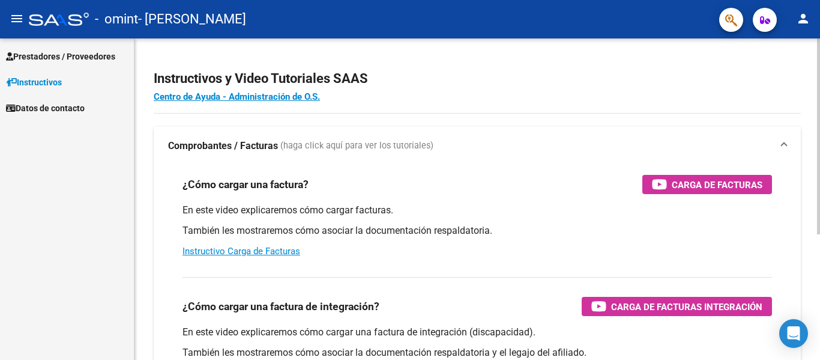
scroll to position [8452, 0]
click at [40, 58] on span "Prestadores / Proveedores" at bounding box center [60, 56] width 109 height 13
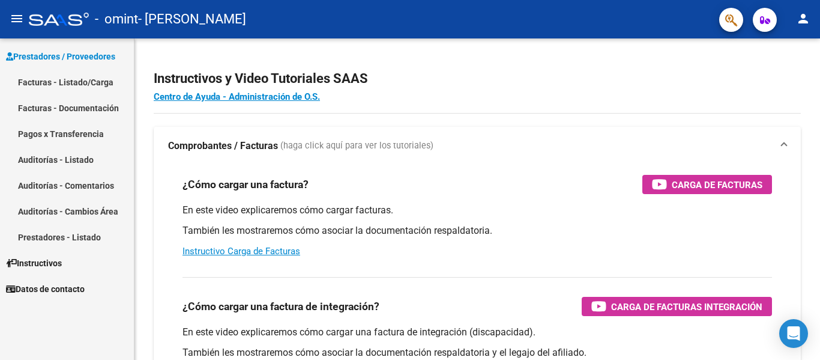
click at [43, 81] on link "Facturas - Listado/Carga" at bounding box center [67, 82] width 134 height 26
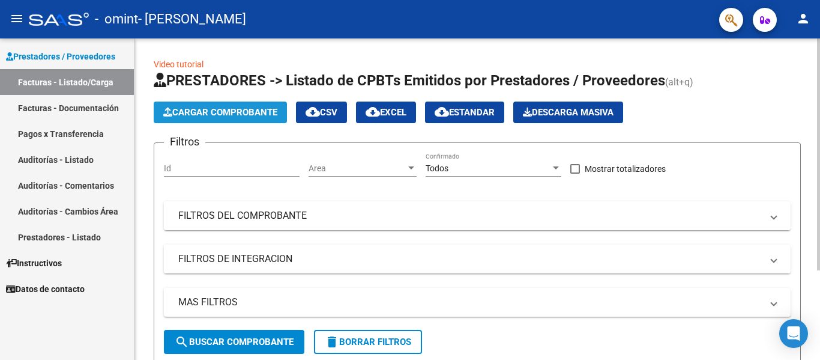
click at [206, 113] on span "Cargar Comprobante" at bounding box center [220, 112] width 114 height 11
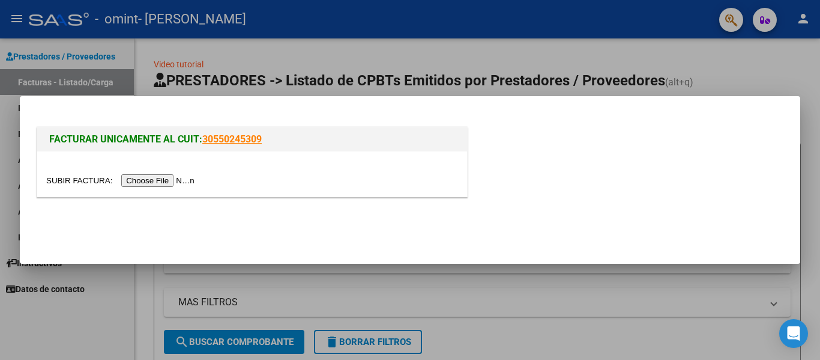
click at [136, 178] on input "file" at bounding box center [122, 180] width 152 height 13
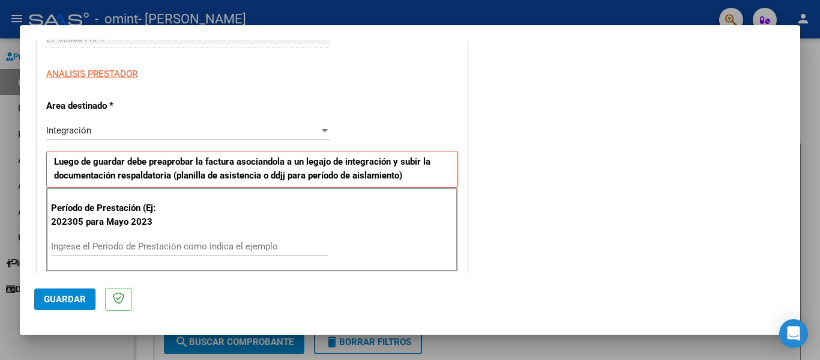
scroll to position [240, 0]
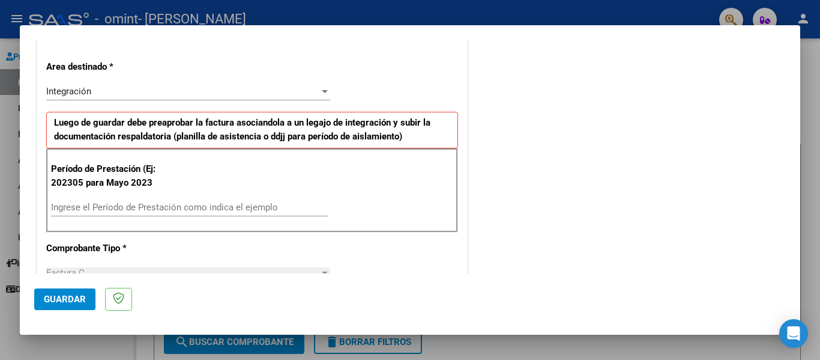
click at [146, 207] on input "Ingrese el Período de Prestación como indica el ejemplo" at bounding box center [189, 207] width 277 height 11
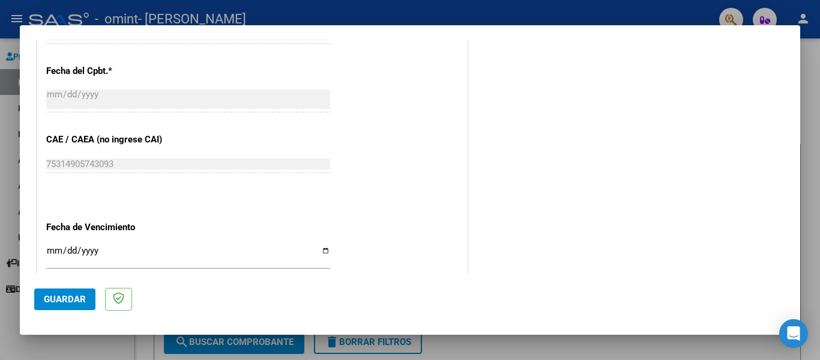
scroll to position [720, 0]
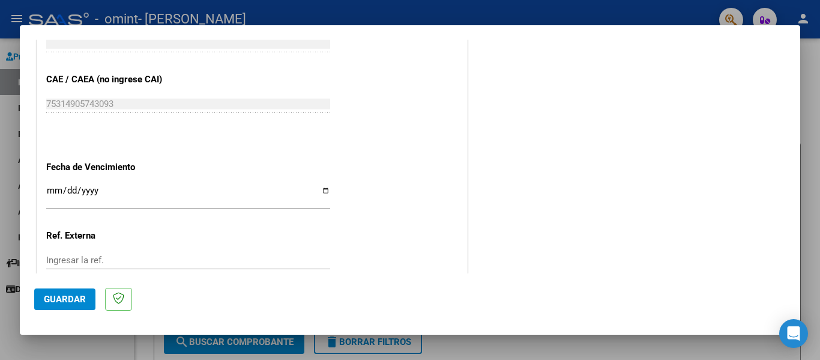
type input "202507"
click at [321, 193] on input "Ingresar la fecha" at bounding box center [188, 194] width 284 height 19
type input "[DATE]"
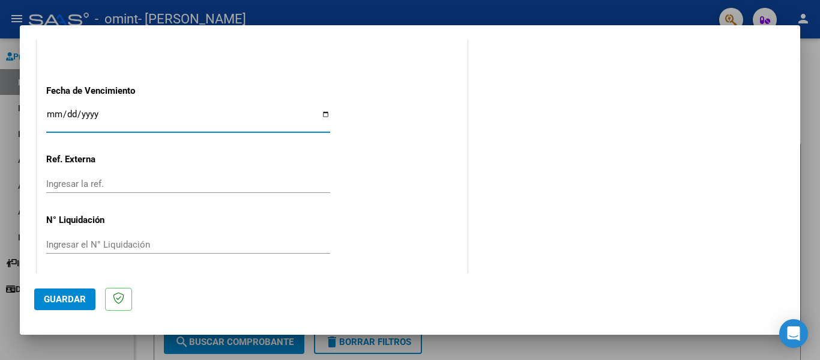
scroll to position [800, 0]
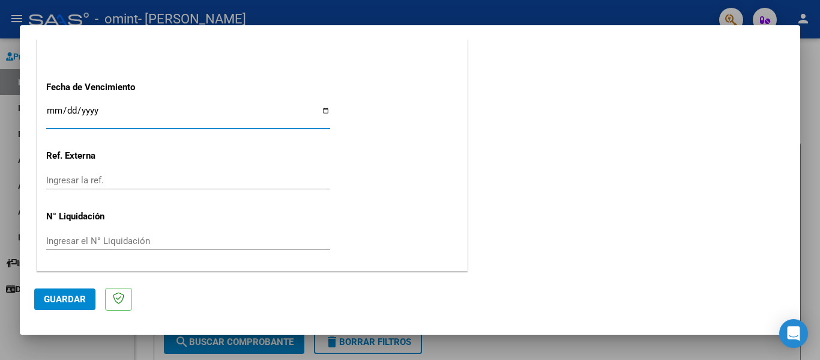
click at [62, 304] on span "Guardar" at bounding box center [65, 299] width 42 height 11
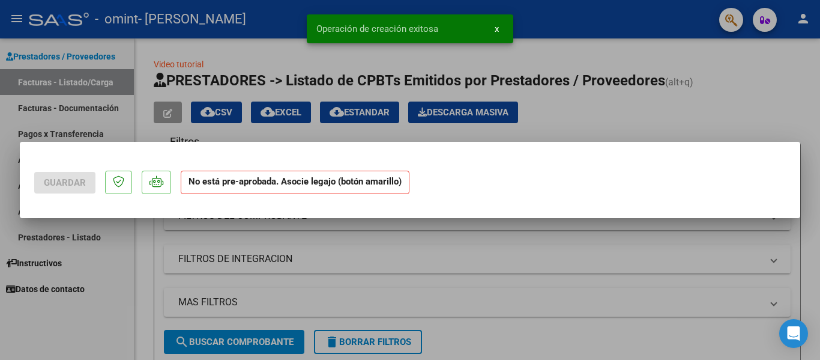
scroll to position [0, 0]
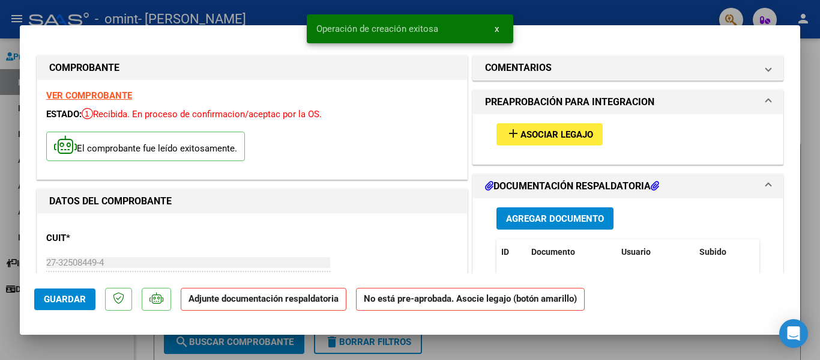
click at [589, 133] on span "Asociar Legajo" at bounding box center [556, 134] width 73 height 11
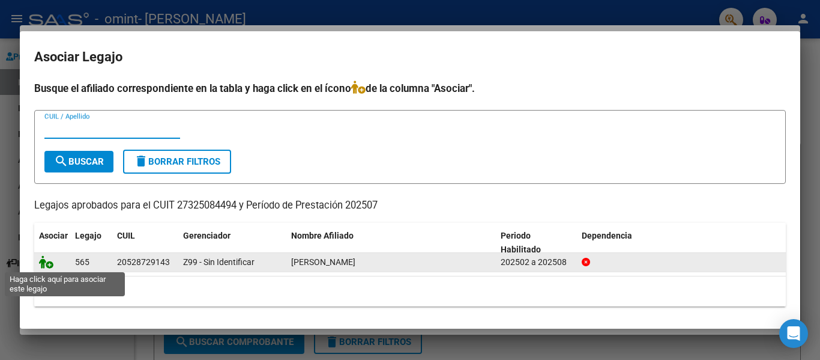
click at [47, 264] on icon at bounding box center [46, 261] width 14 height 13
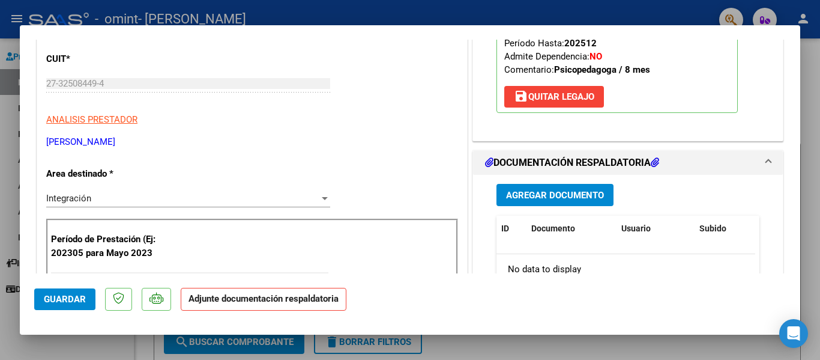
scroll to position [180, 0]
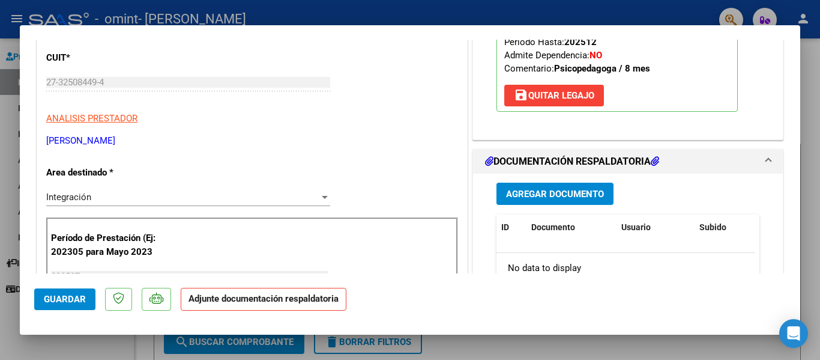
click at [529, 202] on button "Agregar Documento" at bounding box center [554, 193] width 117 height 22
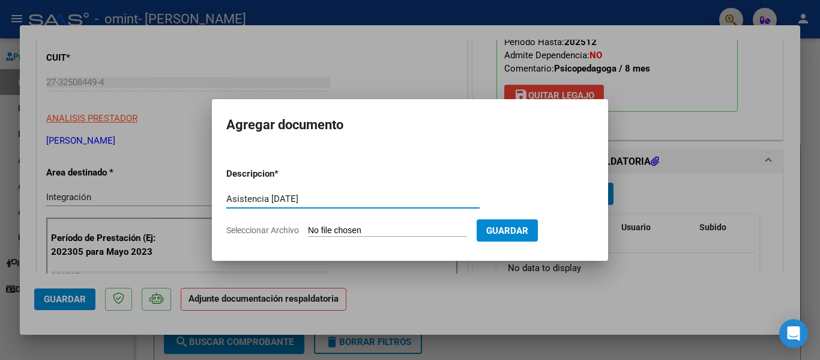
type input "Asistencia [DATE]"
click at [340, 232] on input "Seleccionar Archivo" at bounding box center [387, 230] width 159 height 11
type input "C:\fakepath\Asist.[DATE]- [PERSON_NAME][GEOGRAPHIC_DATA]pdf"
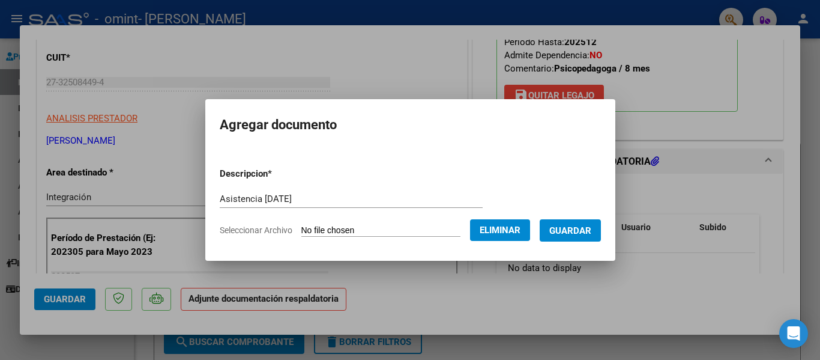
click at [568, 230] on span "Guardar" at bounding box center [570, 230] width 42 height 11
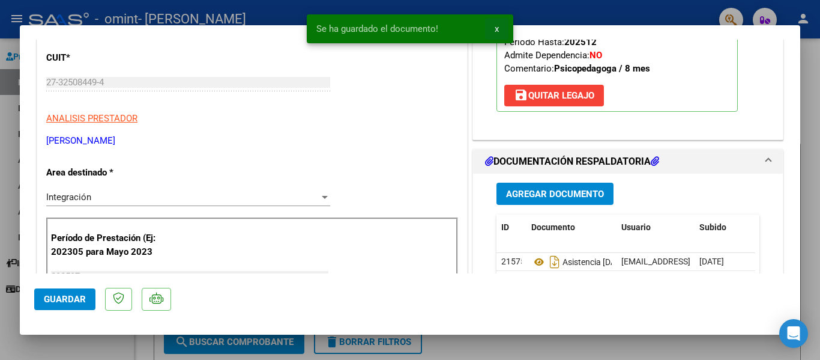
click at [497, 29] on span "x" at bounding box center [497, 28] width 4 height 11
